Goal: Transaction & Acquisition: Book appointment/travel/reservation

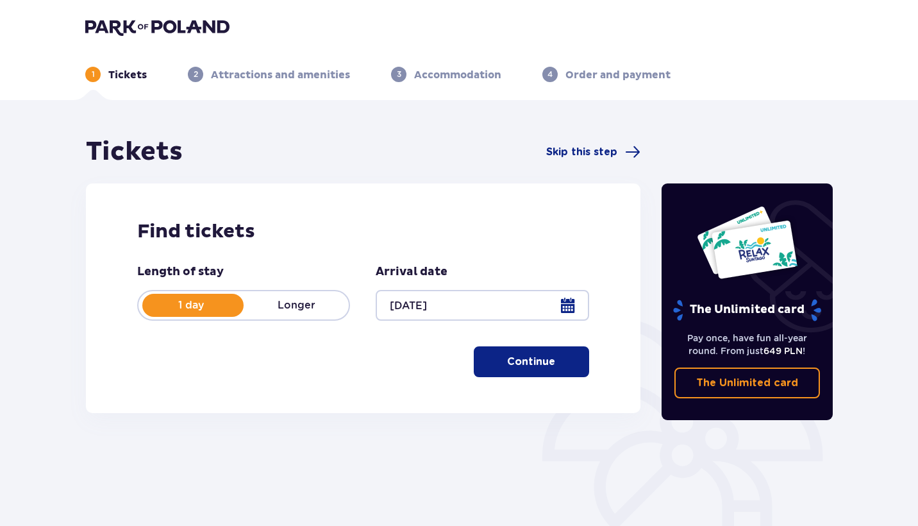
click at [319, 308] on p "Longer" at bounding box center [296, 305] width 105 height 14
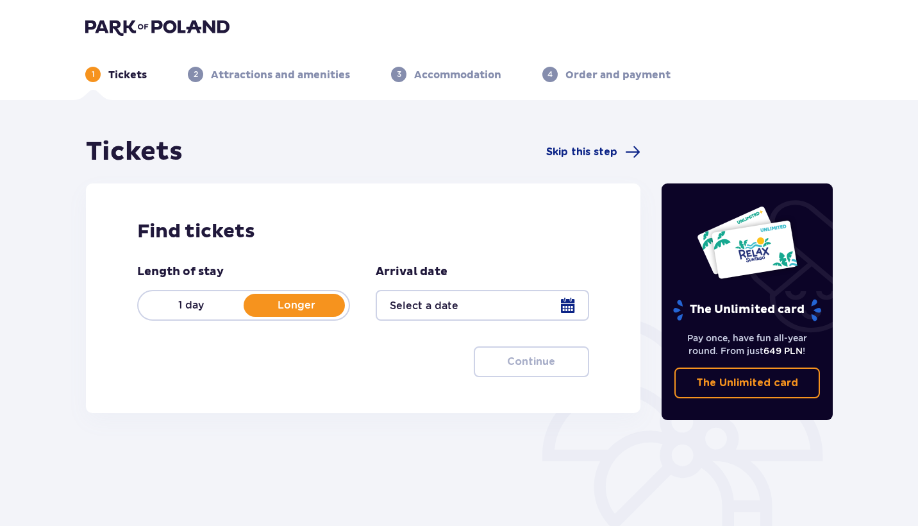
click at [529, 314] on div at bounding box center [482, 305] width 213 height 31
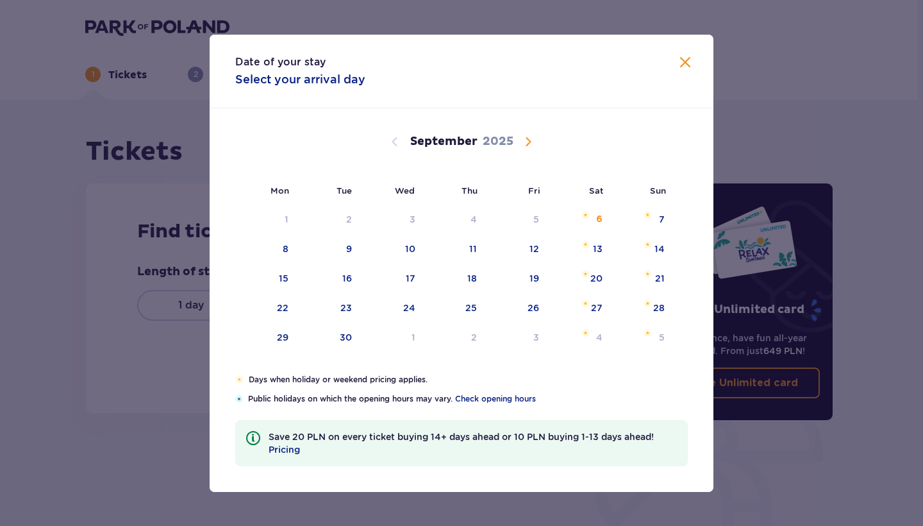
click at [687, 49] on div "Date of your stay Select your arrival day" at bounding box center [462, 72] width 504 height 74
click at [683, 60] on span at bounding box center [685, 62] width 15 height 15
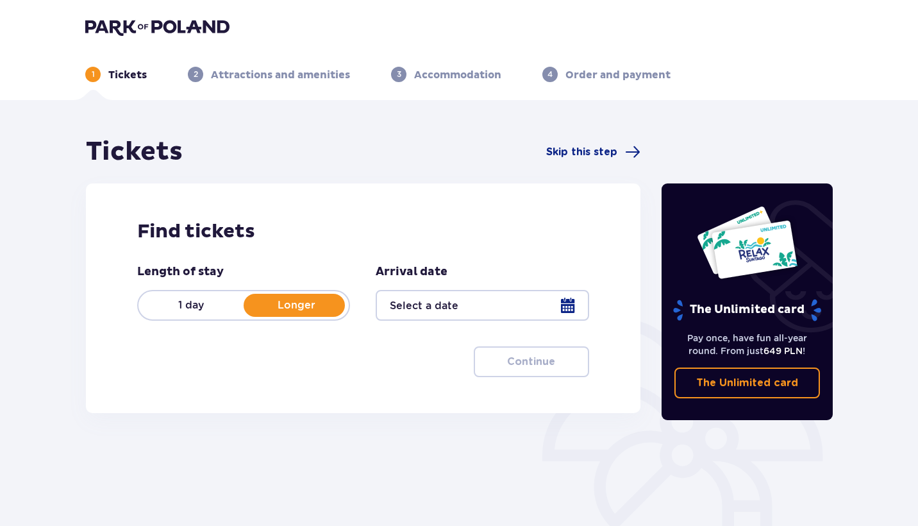
click at [450, 76] on p "Accommodation" at bounding box center [457, 75] width 87 height 14
click at [401, 72] on p "3" at bounding box center [399, 75] width 4 height 12
click at [240, 63] on div "1 Tickets 2 Attractions and amenities 3 Accommodation 4 Order and payment" at bounding box center [459, 59] width 768 height 46
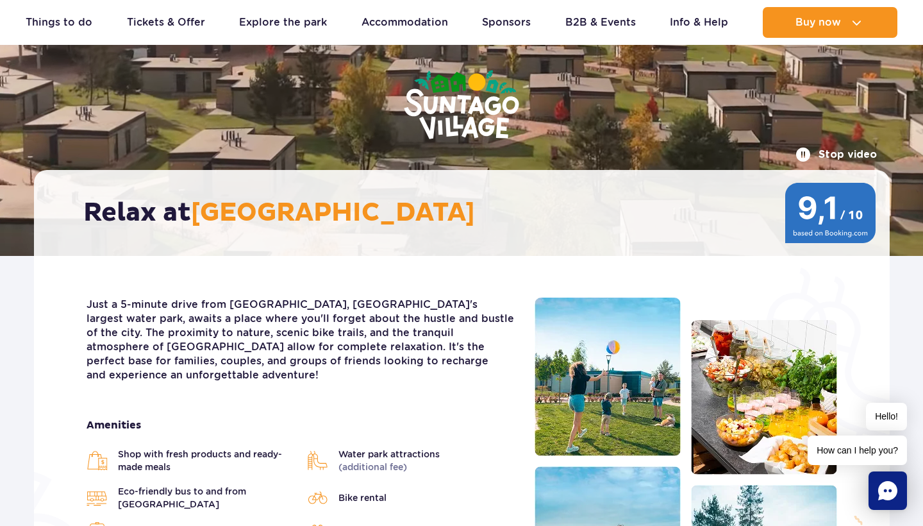
scroll to position [96, 0]
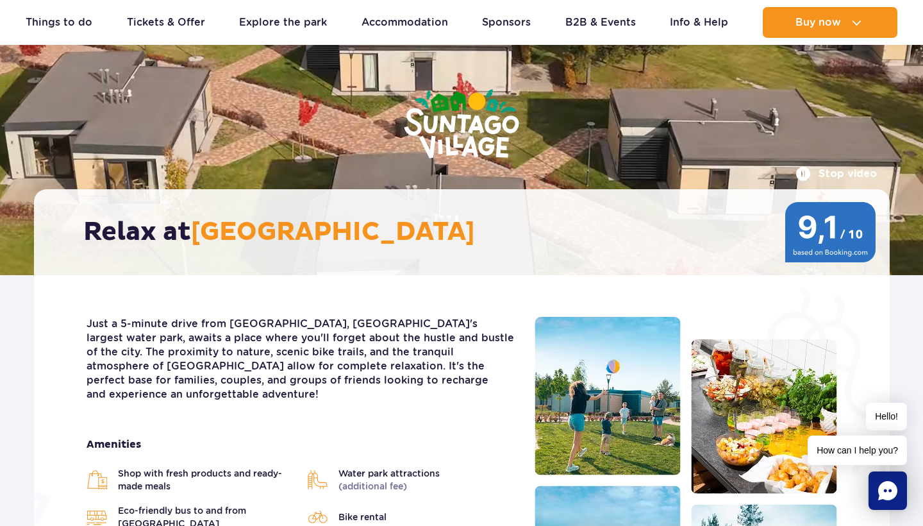
click at [812, 229] on img at bounding box center [830, 232] width 93 height 60
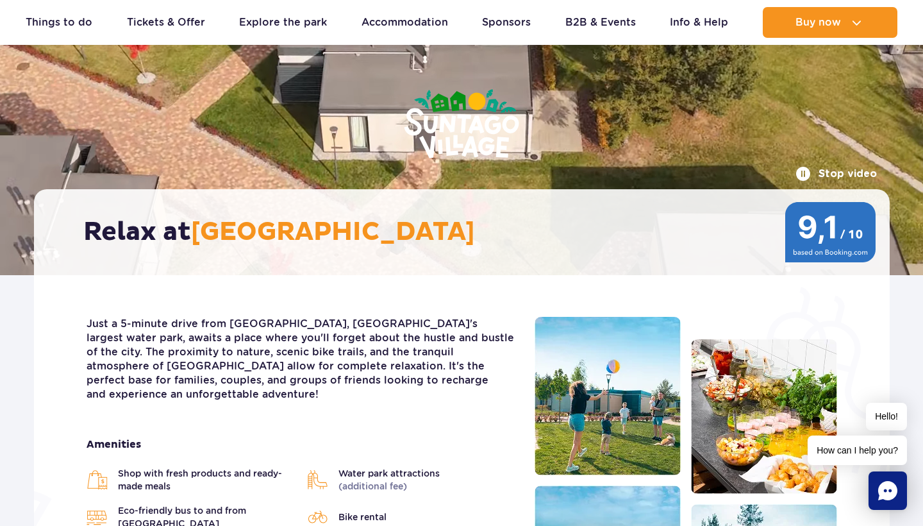
click at [397, 247] on span "[GEOGRAPHIC_DATA]" at bounding box center [333, 232] width 284 height 32
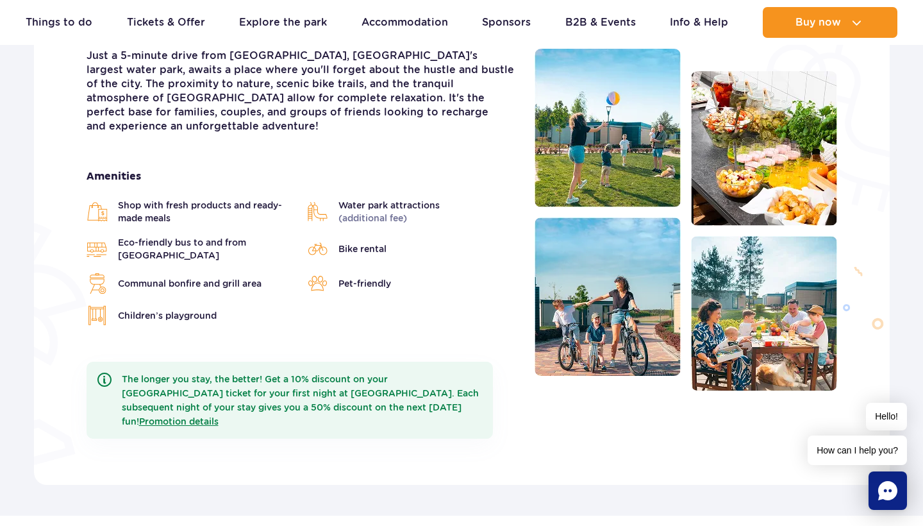
scroll to position [329, 0]
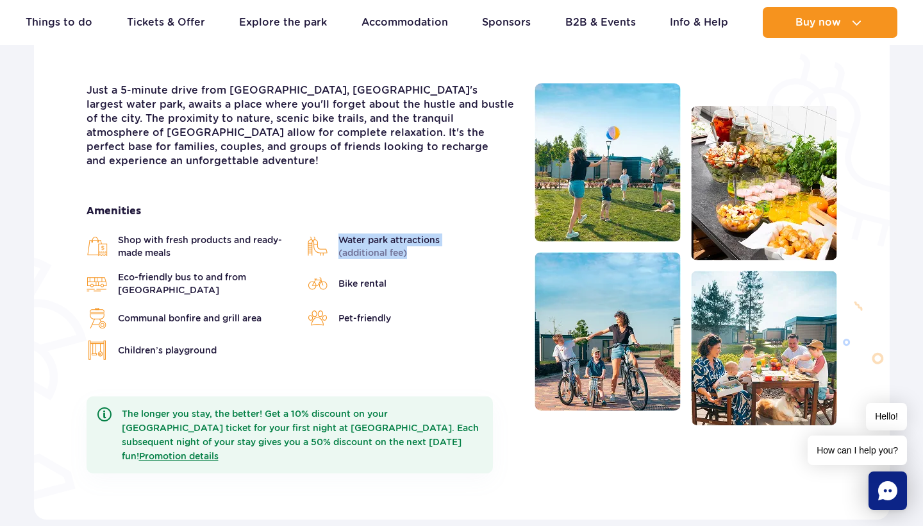
drag, startPoint x: 417, startPoint y: 237, endPoint x: 362, endPoint y: 217, distance: 59.0
click at [362, 217] on div "Amenities Shop with fresh products and ready-made meals Water park attractions …" at bounding box center [301, 282] width 429 height 156
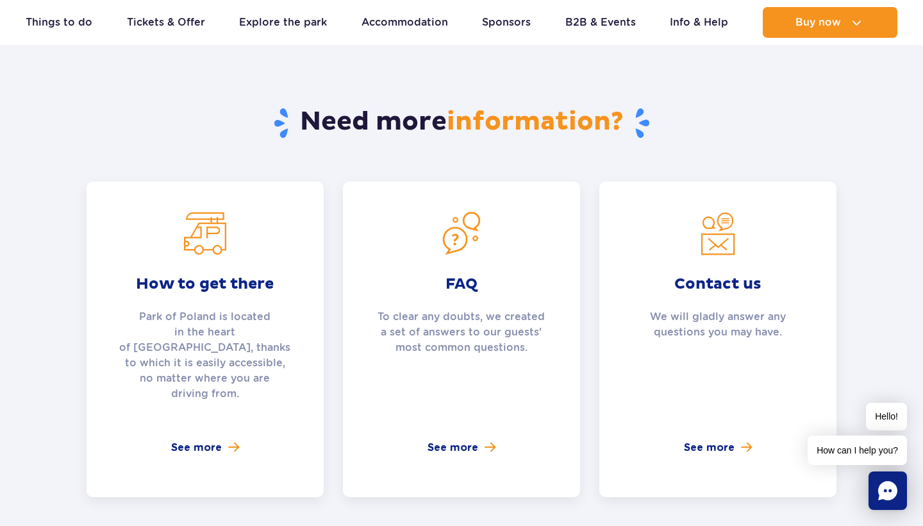
scroll to position [4562, 0]
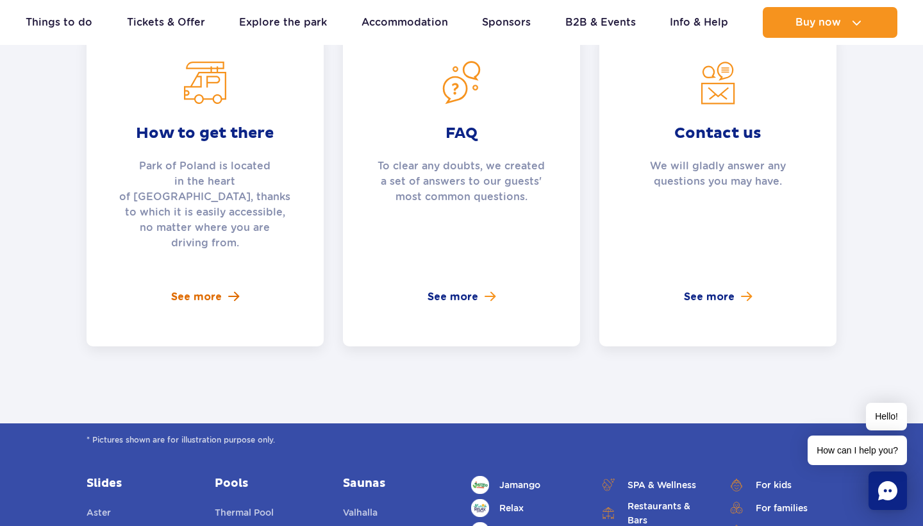
click at [203, 289] on span "See more" at bounding box center [196, 296] width 51 height 15
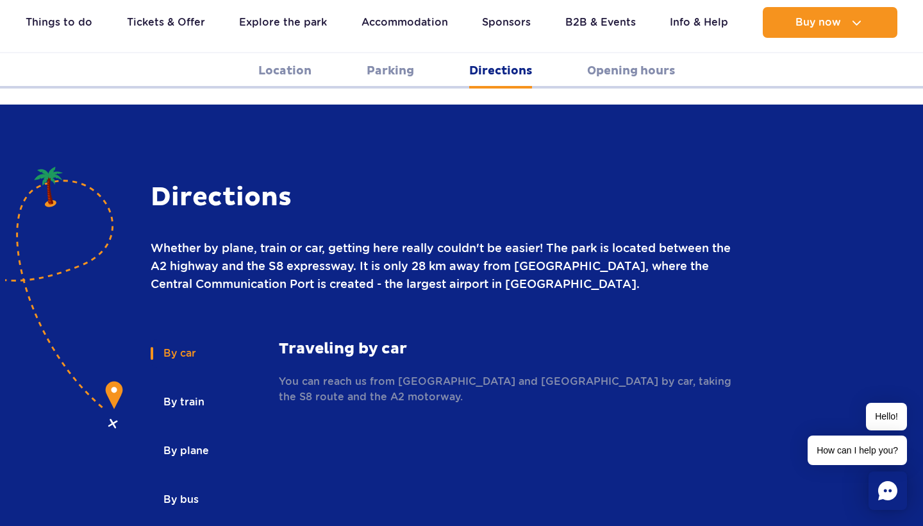
click at [169, 388] on button "By train" at bounding box center [183, 402] width 65 height 28
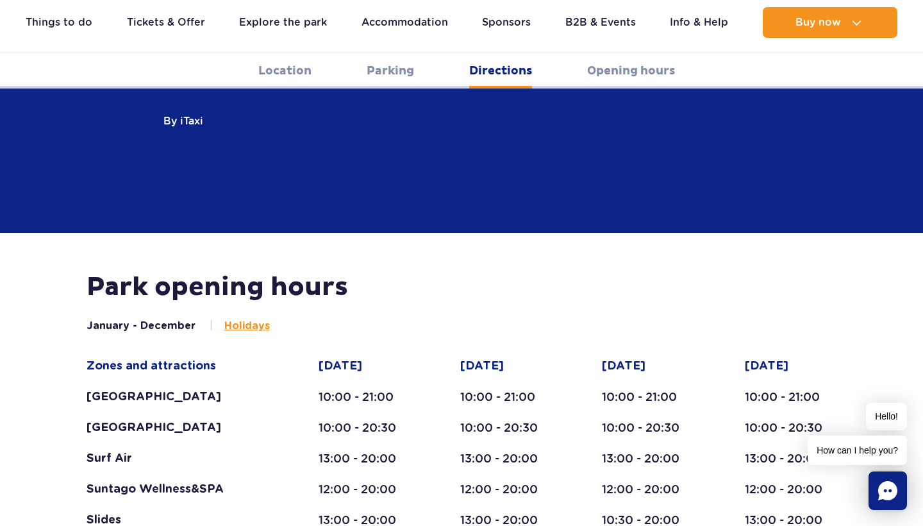
scroll to position [2105, 0]
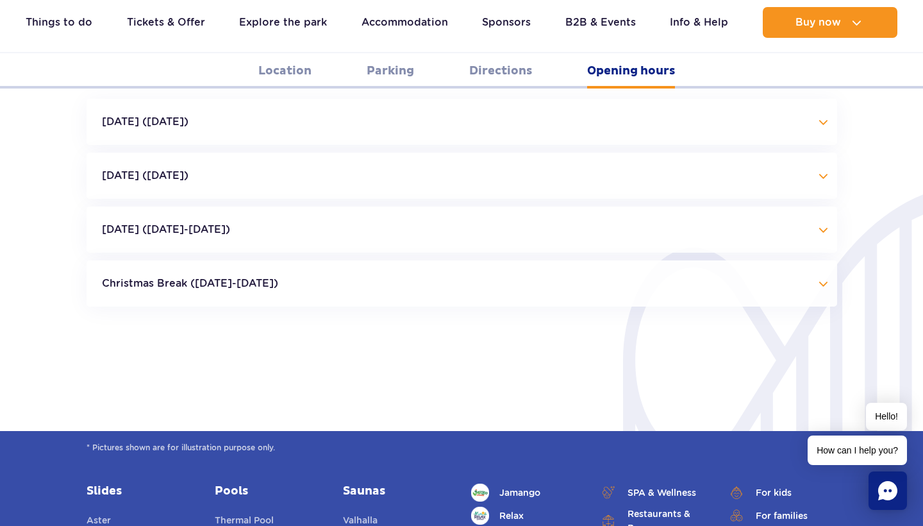
scroll to position [2893, 0]
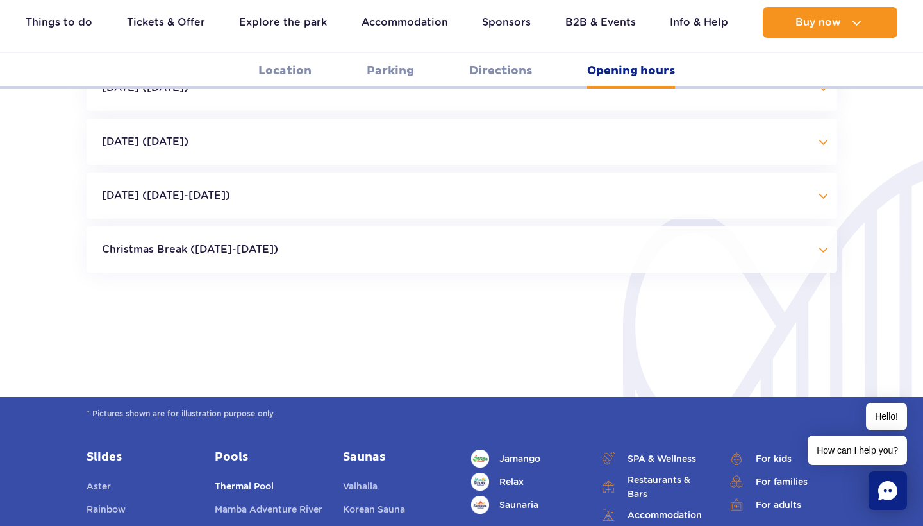
click at [249, 479] on link "Thermal Pool" at bounding box center [244, 488] width 59 height 18
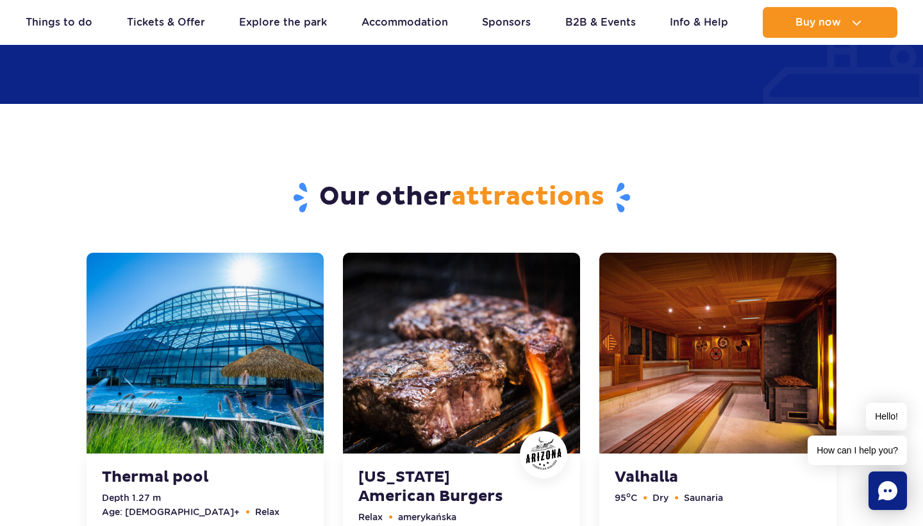
scroll to position [3950, 0]
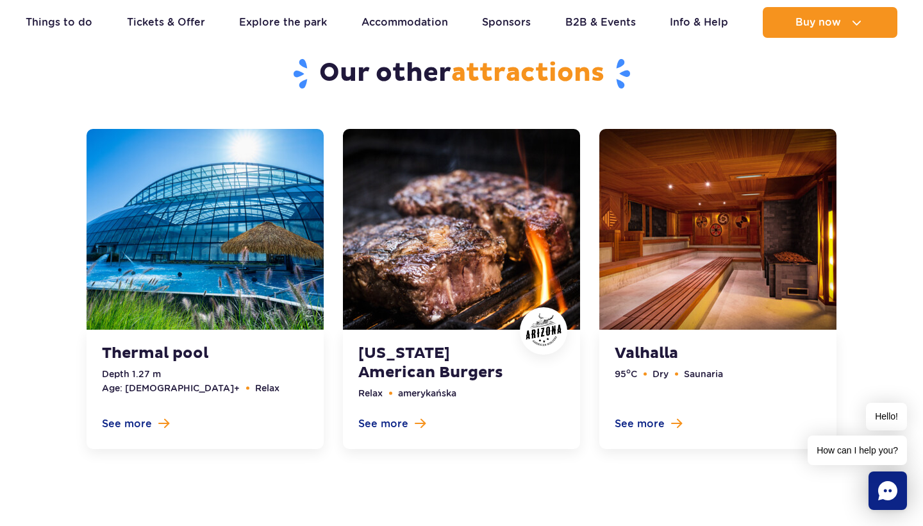
click at [165, 422] on link at bounding box center [205, 289] width 237 height 320
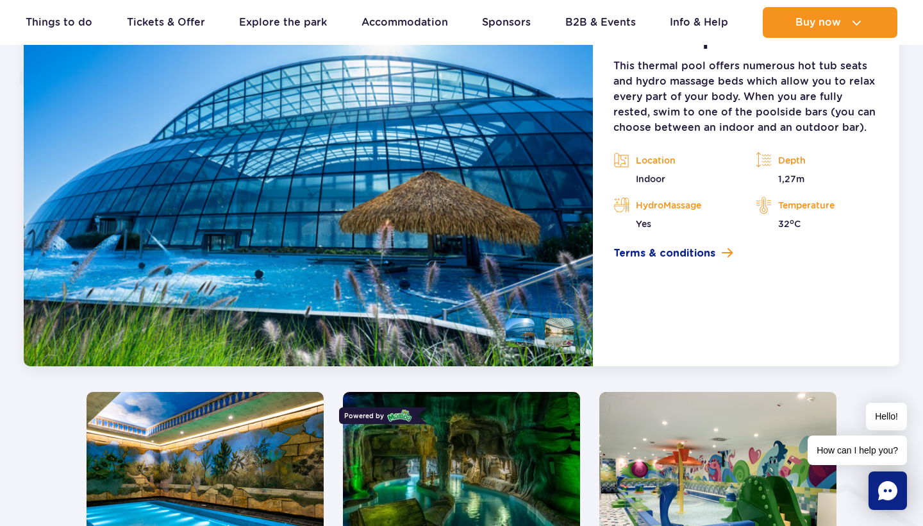
scroll to position [1075, 0]
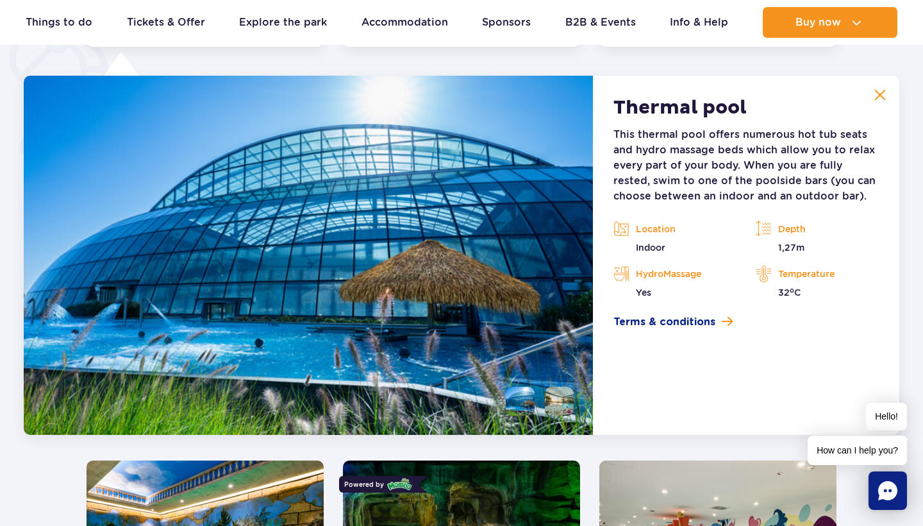
click at [337, 187] on img at bounding box center [308, 255] width 569 height 359
click at [656, 112] on h2 "Thermal pool" at bounding box center [680, 107] width 133 height 23
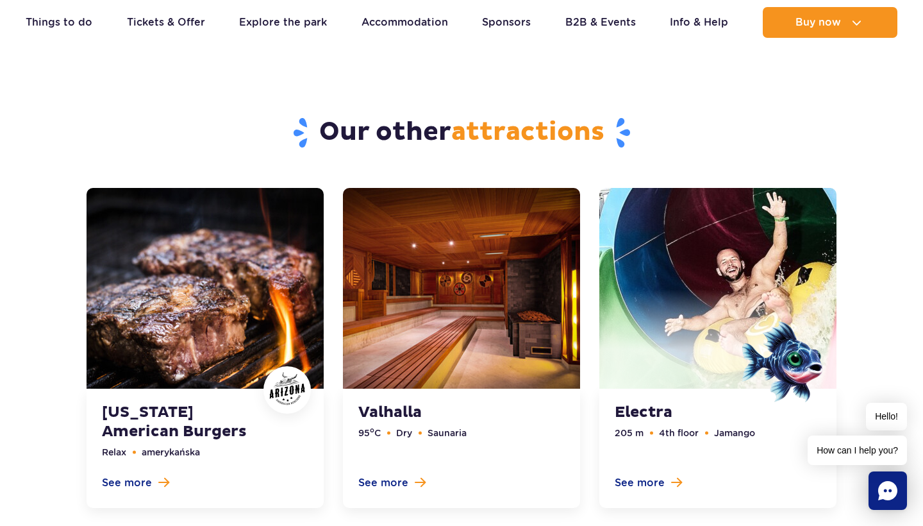
scroll to position [3291, 0]
click at [99, 415] on link at bounding box center [205, 348] width 237 height 320
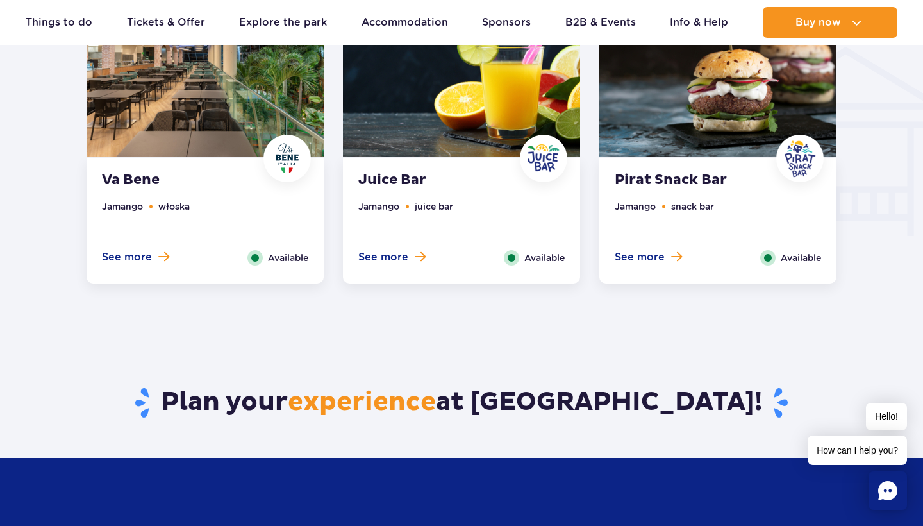
scroll to position [1508, 0]
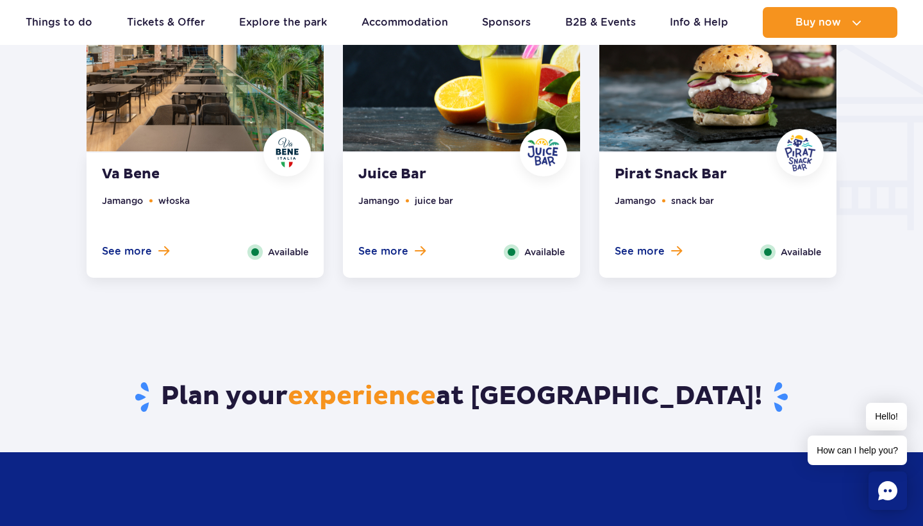
click at [432, 201] on li "juice bar" at bounding box center [434, 201] width 38 height 14
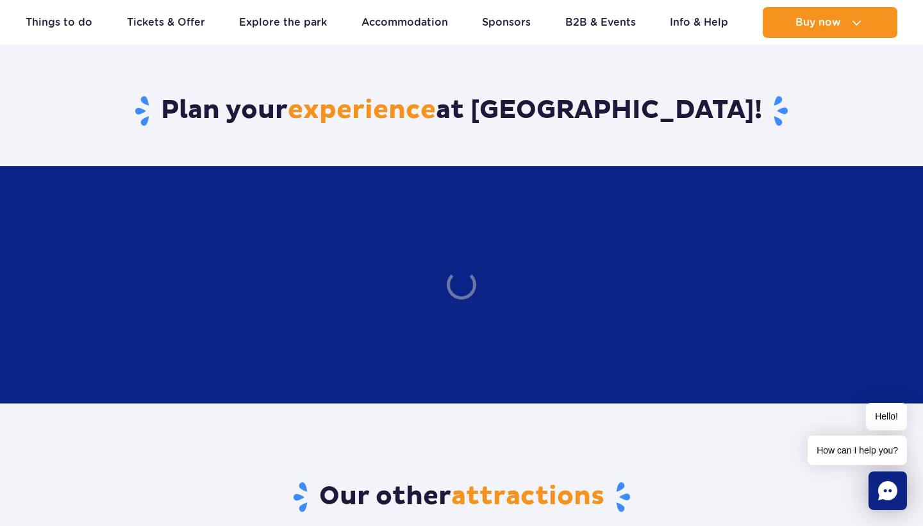
scroll to position [1937, 0]
